Goal: Task Accomplishment & Management: Use online tool/utility

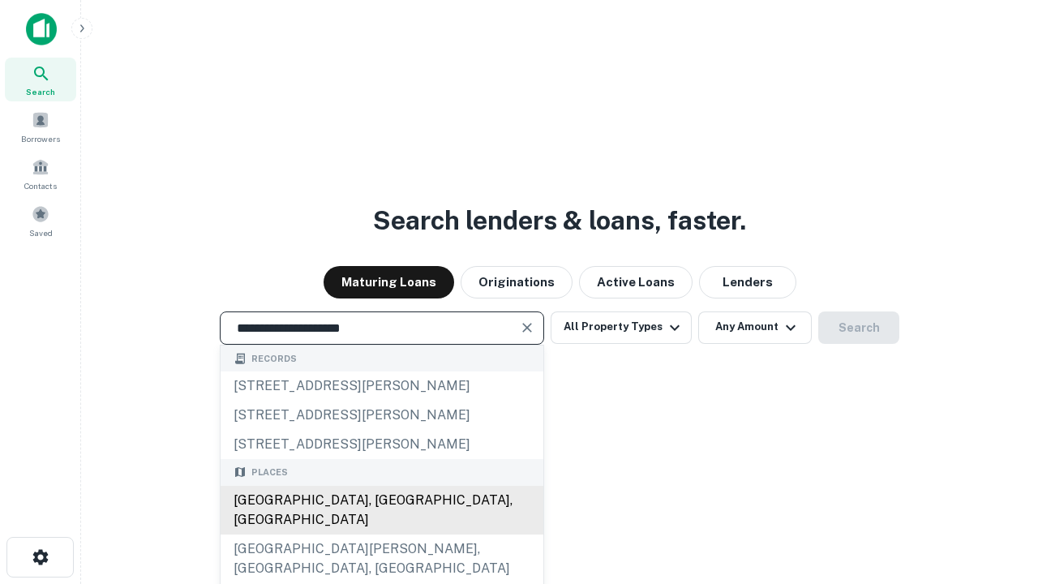
click at [381, 535] on div "[GEOGRAPHIC_DATA], [GEOGRAPHIC_DATA], [GEOGRAPHIC_DATA]" at bounding box center [382, 510] width 323 height 49
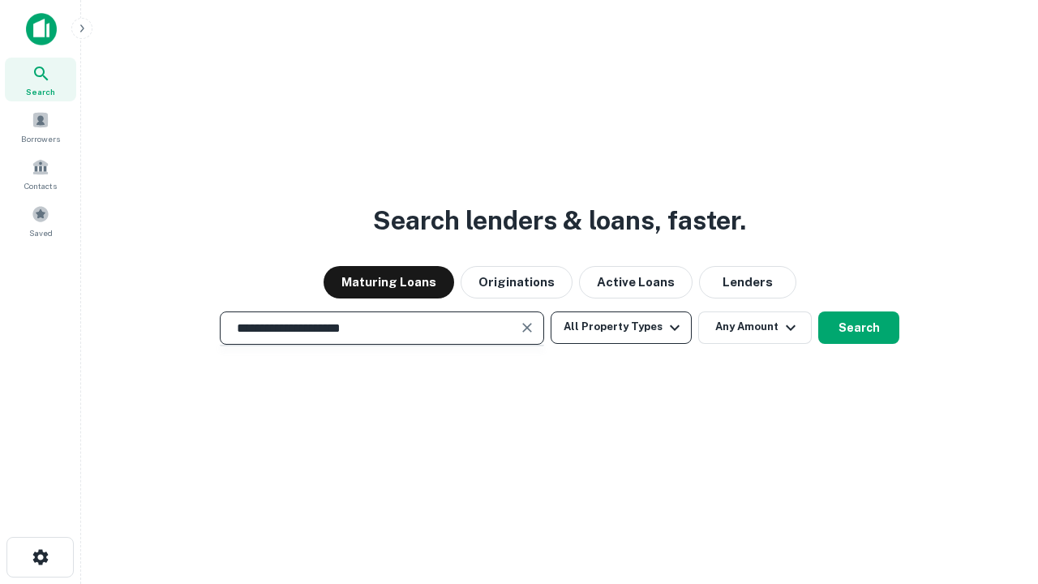
type input "**********"
click at [621, 327] on button "All Property Types" at bounding box center [621, 327] width 141 height 32
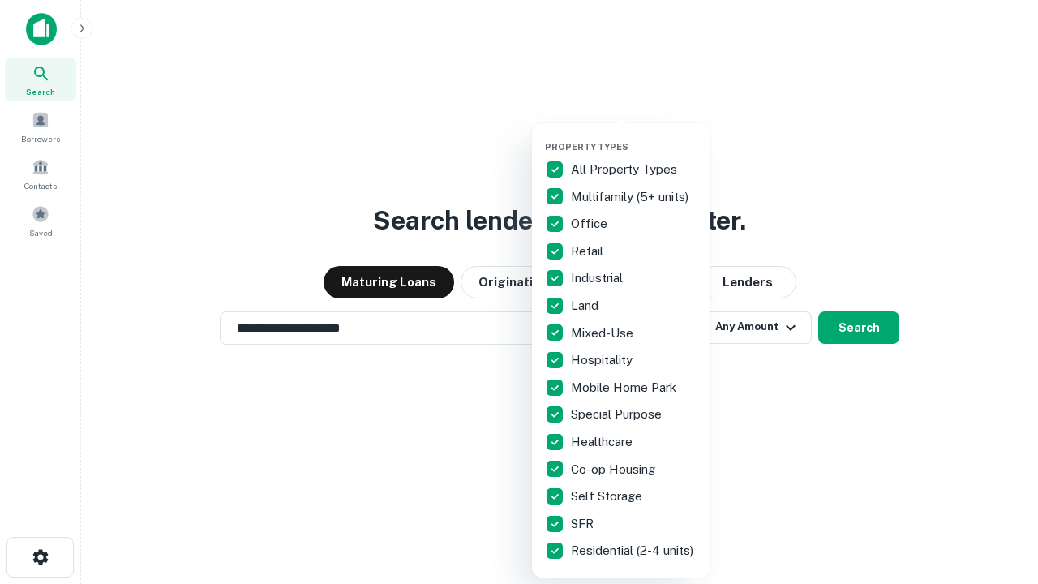
click at [634, 136] on button "button" at bounding box center [634, 136] width 178 height 1
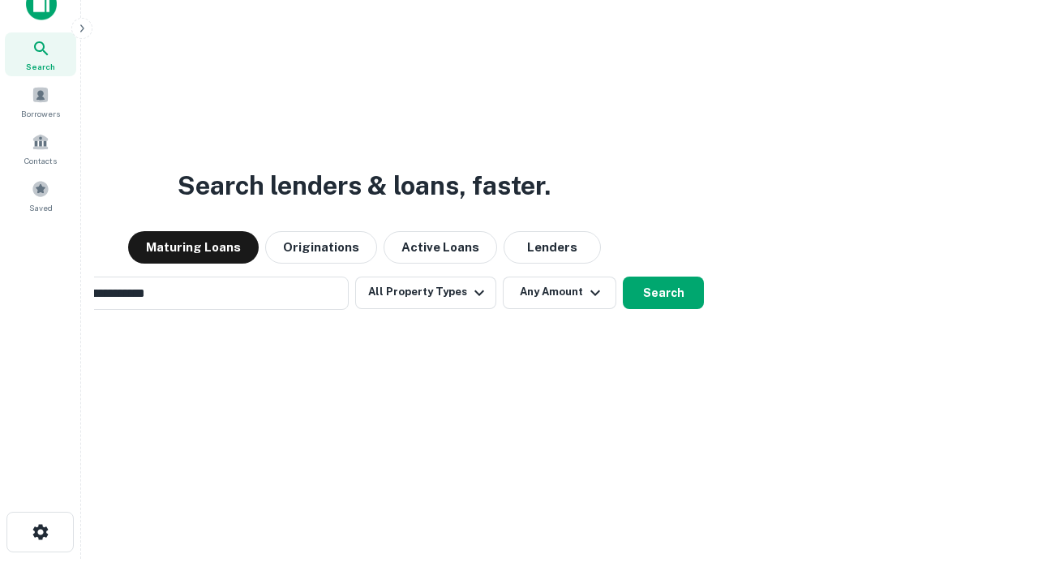
scroll to position [117, 459]
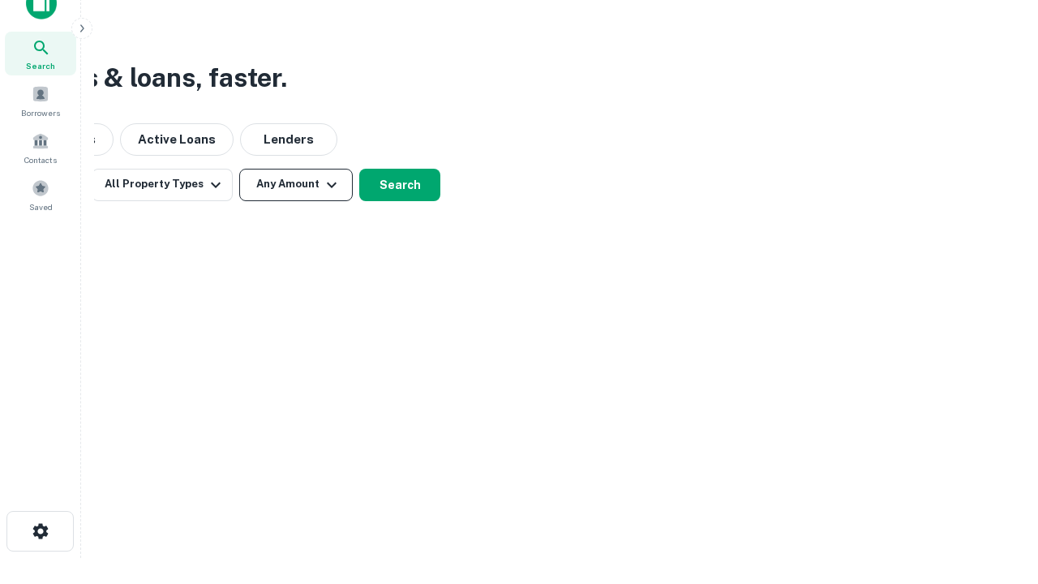
click at [296, 184] on button "Any Amount" at bounding box center [296, 185] width 114 height 32
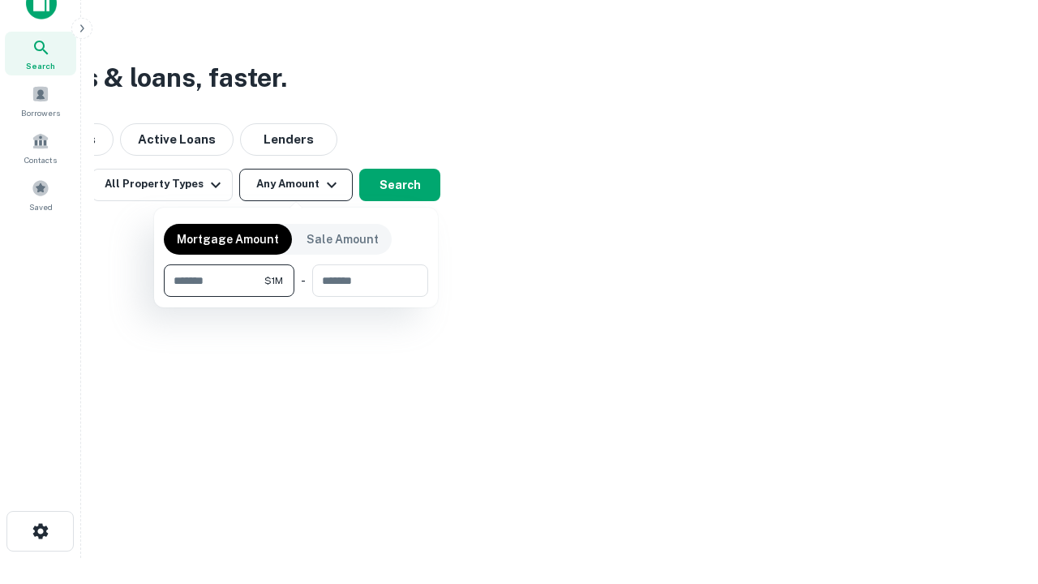
type input "*******"
click at [296, 297] on button "button" at bounding box center [296, 297] width 264 height 1
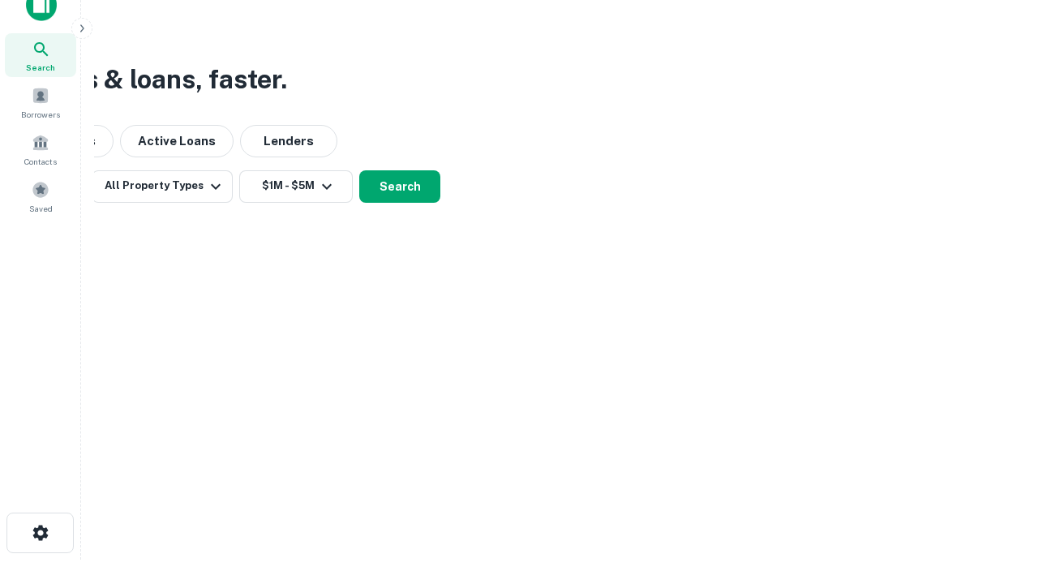
scroll to position [10, 299]
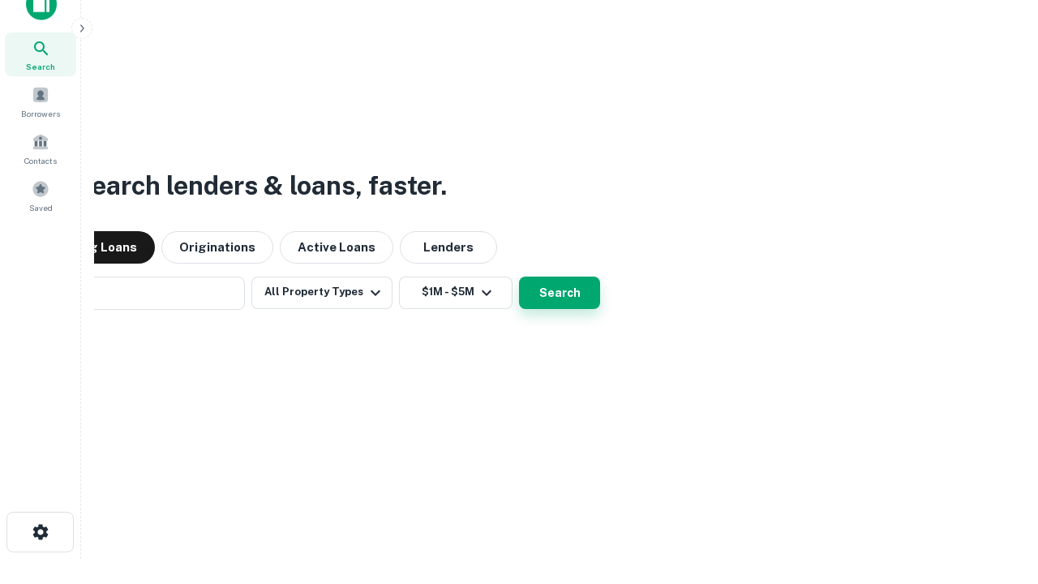
click at [519, 277] on button "Search" at bounding box center [559, 293] width 81 height 32
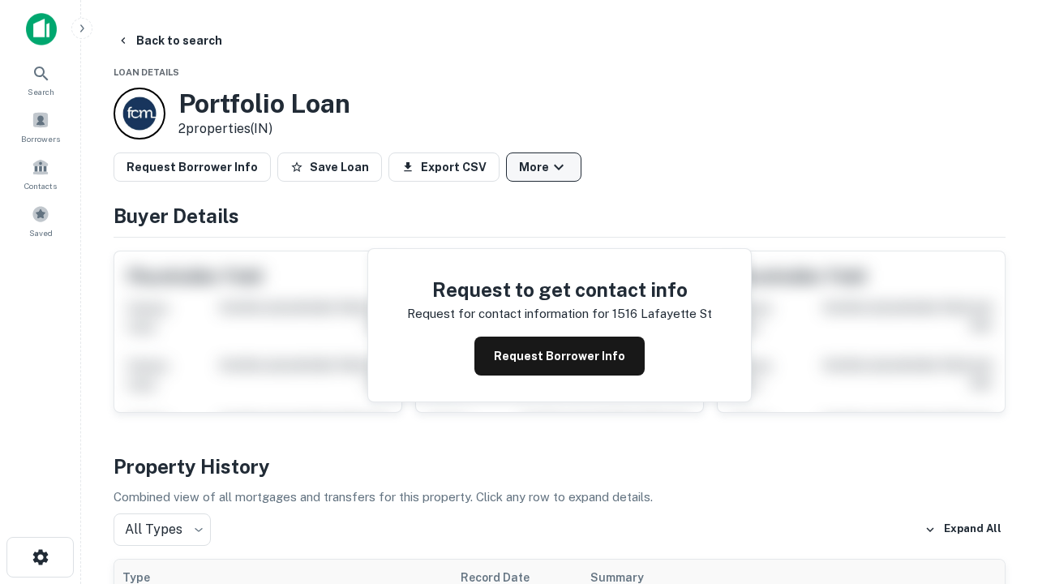
click at [543, 167] on button "More" at bounding box center [543, 166] width 75 height 29
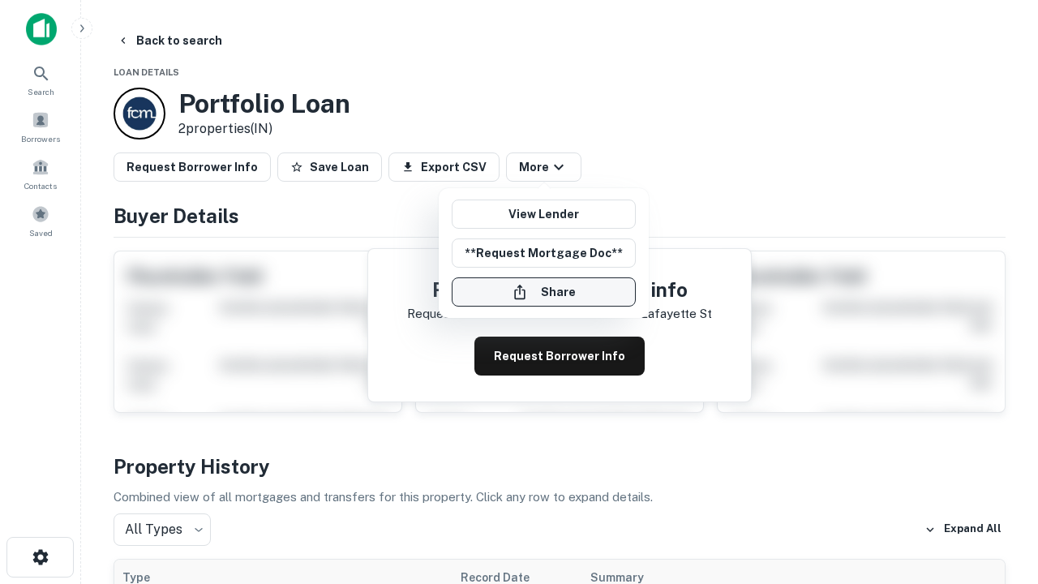
click at [543, 292] on button "Share" at bounding box center [544, 291] width 184 height 29
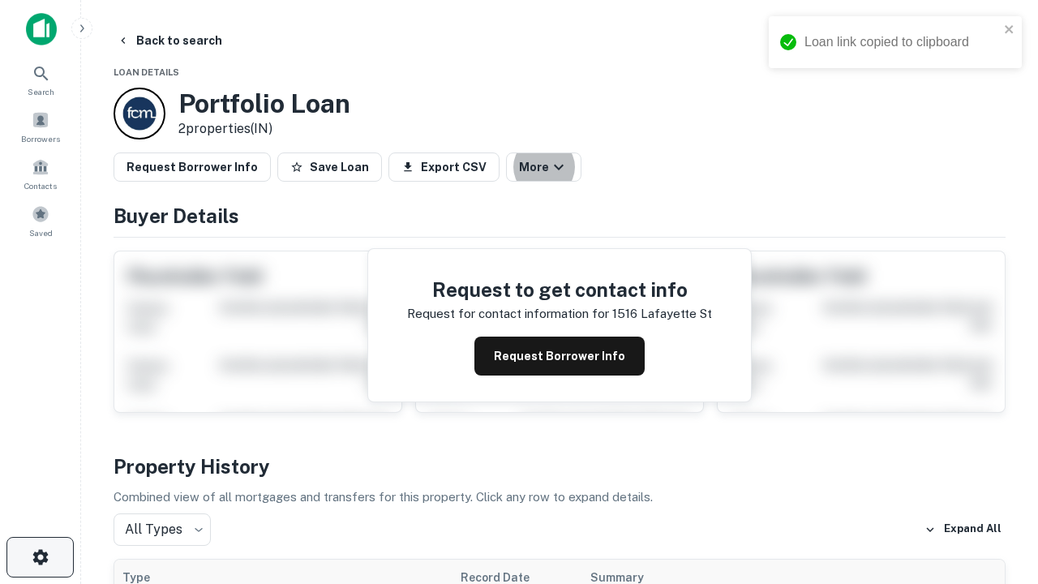
click at [40, 557] on icon "button" at bounding box center [40, 556] width 19 height 19
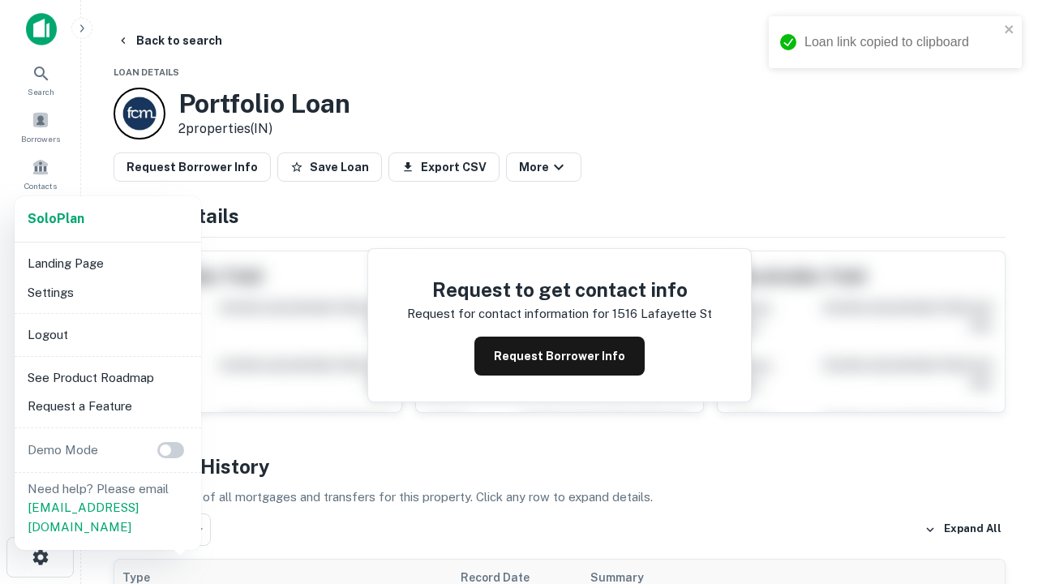
click at [107, 334] on li "Logout" at bounding box center [108, 334] width 174 height 29
